Goal: Task Accomplishment & Management: Manage account settings

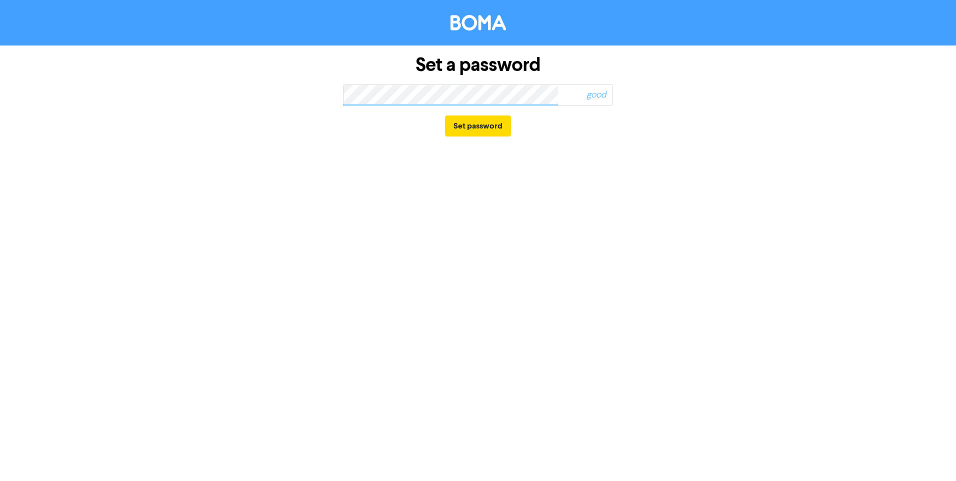
click at [551, 92] on span "good" at bounding box center [572, 94] width 80 height 23
click at [307, 87] on div "Set a password good Set password" at bounding box center [478, 95] width 570 height 101
click at [317, 95] on div "Set a password good Set password" at bounding box center [478, 95] width 570 height 101
click at [316, 95] on div "Set a password too short Set password" at bounding box center [478, 95] width 570 height 101
click at [279, 94] on div "Set a password too short Set password" at bounding box center [478, 95] width 570 height 101
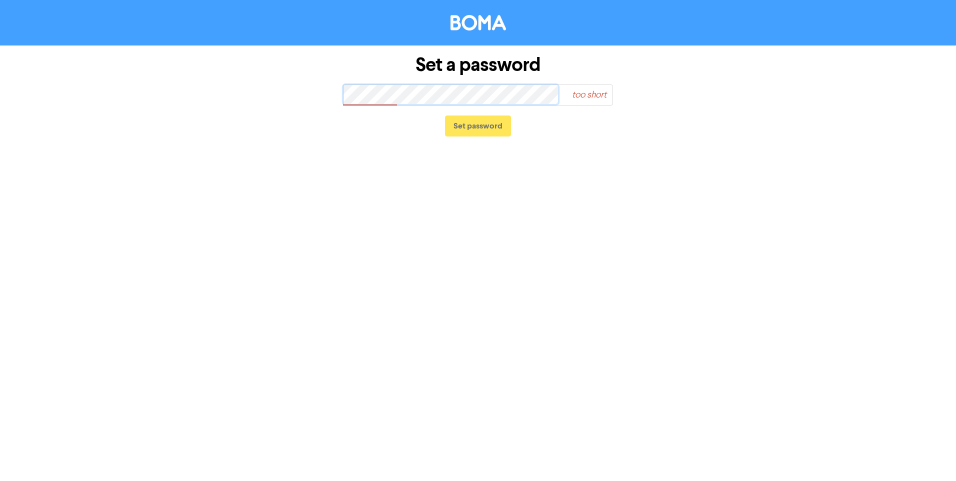
click at [322, 91] on div "Set a password too short Set password" at bounding box center [478, 95] width 570 height 101
click at [466, 122] on button "Set password" at bounding box center [478, 125] width 66 height 21
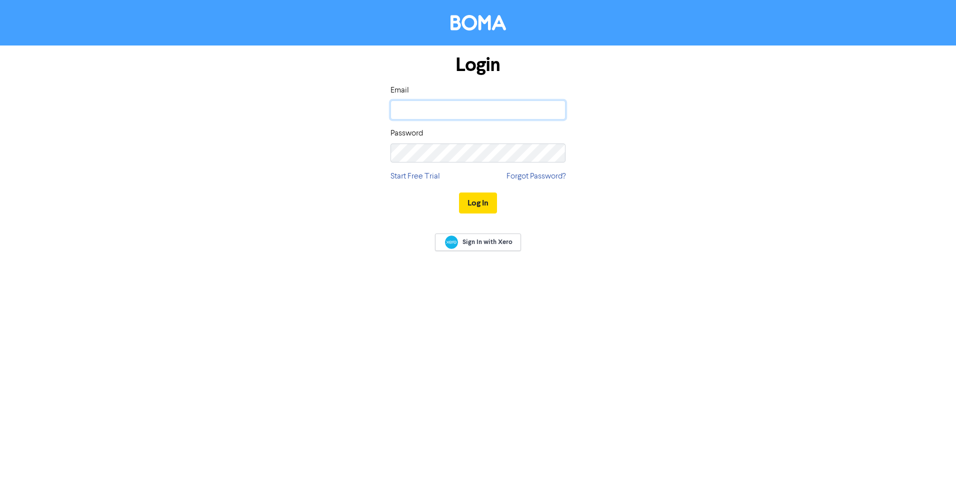
click at [497, 116] on input "email" at bounding box center [477, 109] width 175 height 19
type input "[PERSON_NAME][EMAIL_ADDRESS][DOMAIN_NAME]"
click at [459, 192] on button "Log In" at bounding box center [478, 202] width 38 height 21
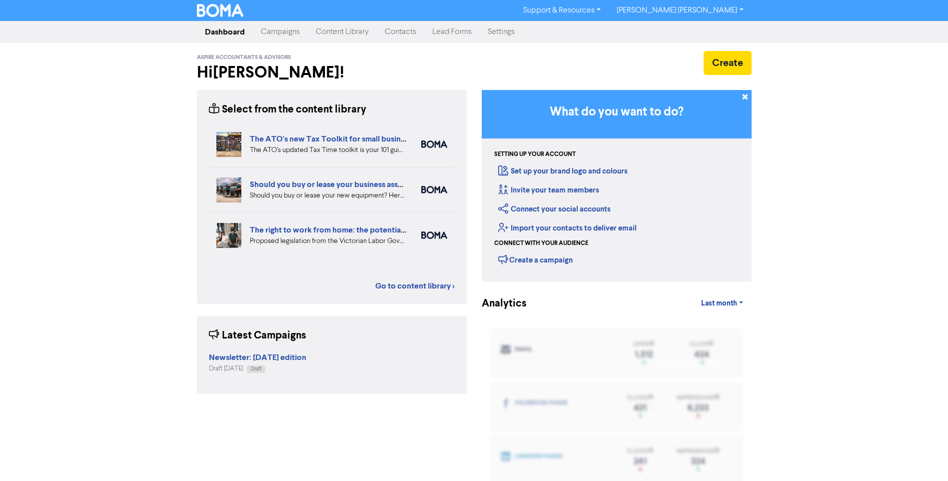
click at [293, 32] on link "Campaigns" at bounding box center [280, 32] width 55 height 20
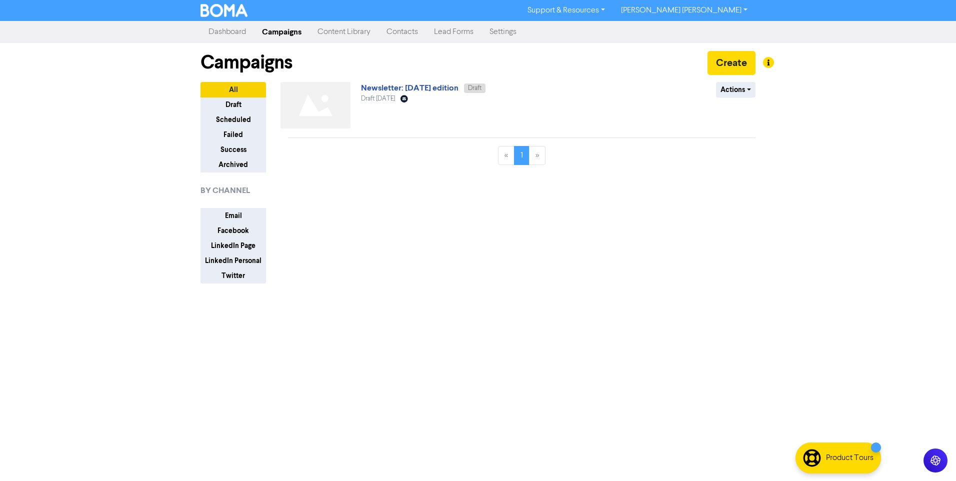
click at [546, 89] on div "Newsletter: [DATE] edition Draft Draft [DATE] Email Created with Sketch." at bounding box center [481, 107] width 241 height 50
click at [402, 88] on link "Newsletter: [DATE] edition" at bounding box center [409, 88] width 97 height 10
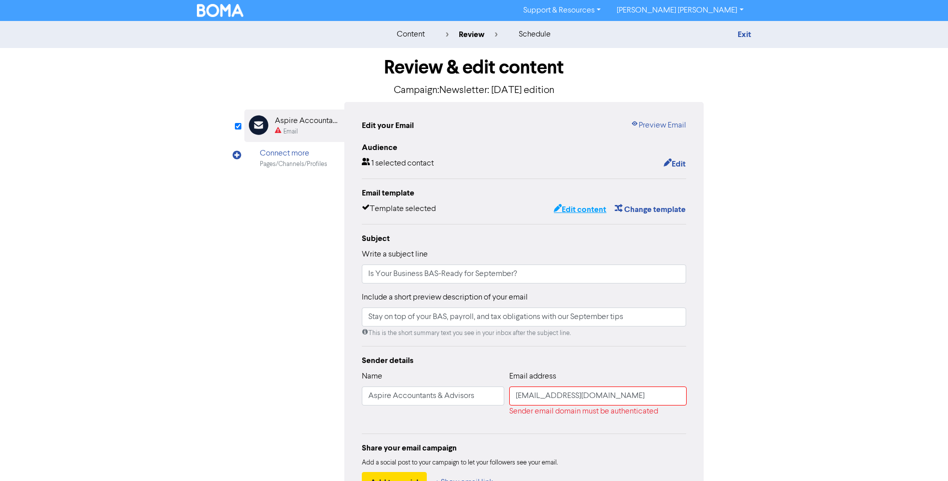
click at [587, 208] on button "Edit content" at bounding box center [579, 209] width 53 height 13
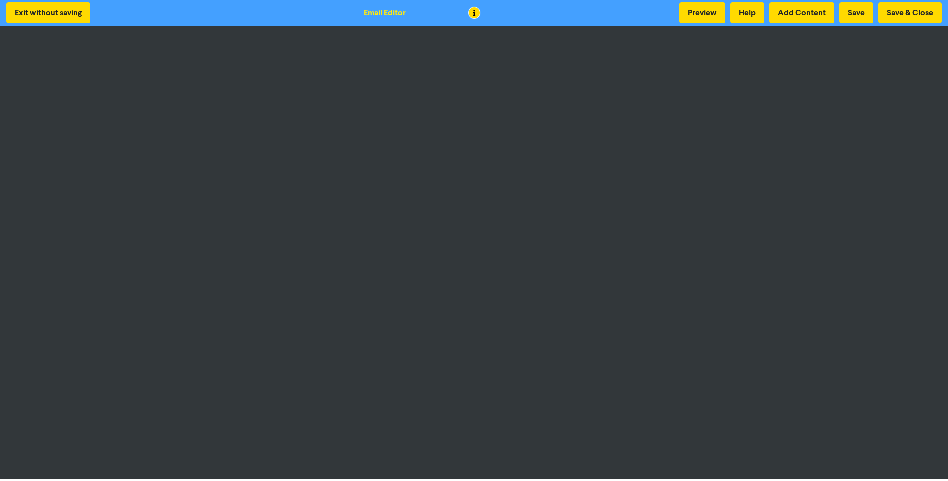
scroll to position [1, 0]
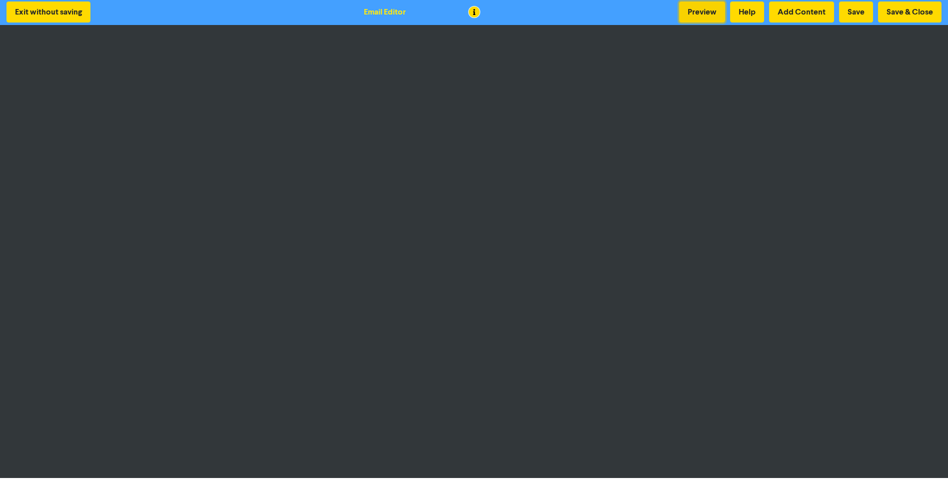
click at [699, 13] on button "Preview" at bounding box center [702, 11] width 46 height 21
click at [904, 9] on button "Save & Close" at bounding box center [909, 11] width 63 height 21
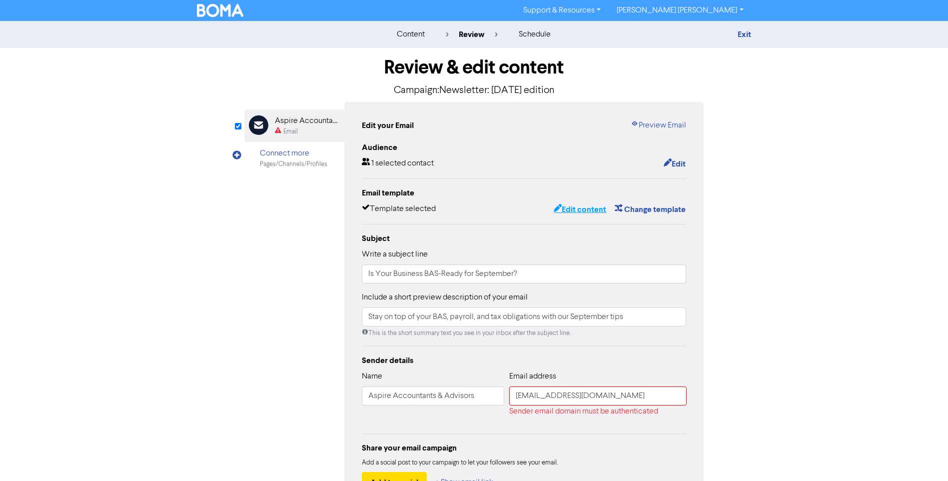
click at [568, 207] on button "Edit content" at bounding box center [579, 209] width 53 height 13
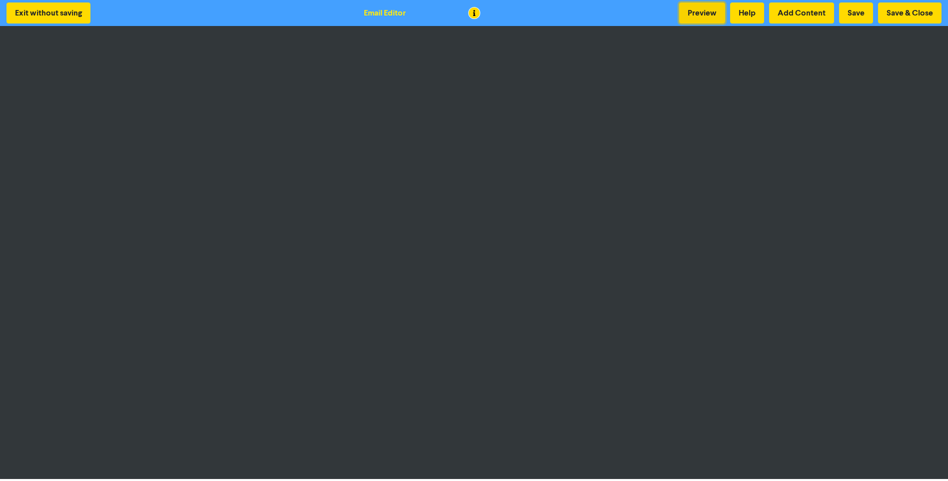
click at [695, 13] on button "Preview" at bounding box center [702, 12] width 46 height 21
click at [897, 10] on button "Save & Close" at bounding box center [909, 12] width 63 height 21
